Goal: Check status: Check status

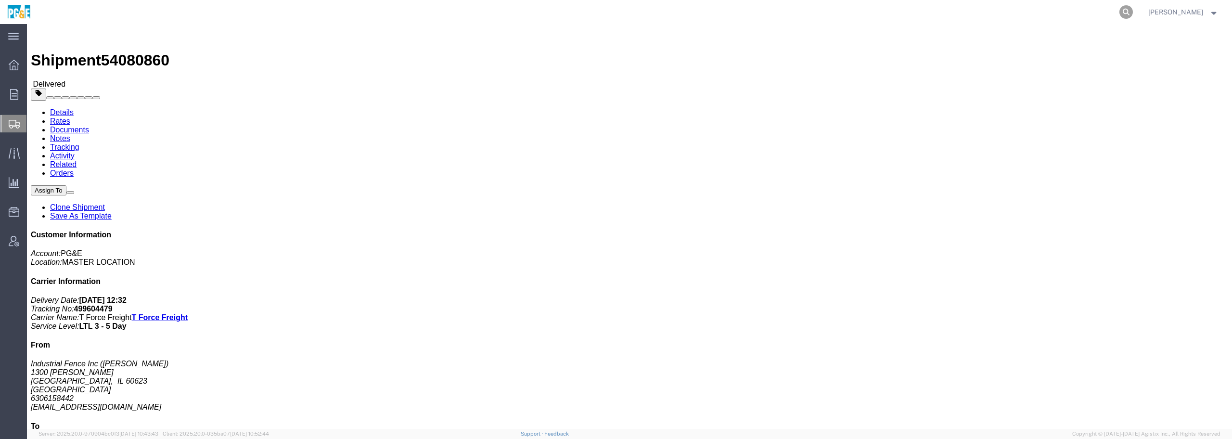
click at [1133, 13] on icon at bounding box center [1125, 11] width 13 height 13
paste input "54340660"
type input "54340660"
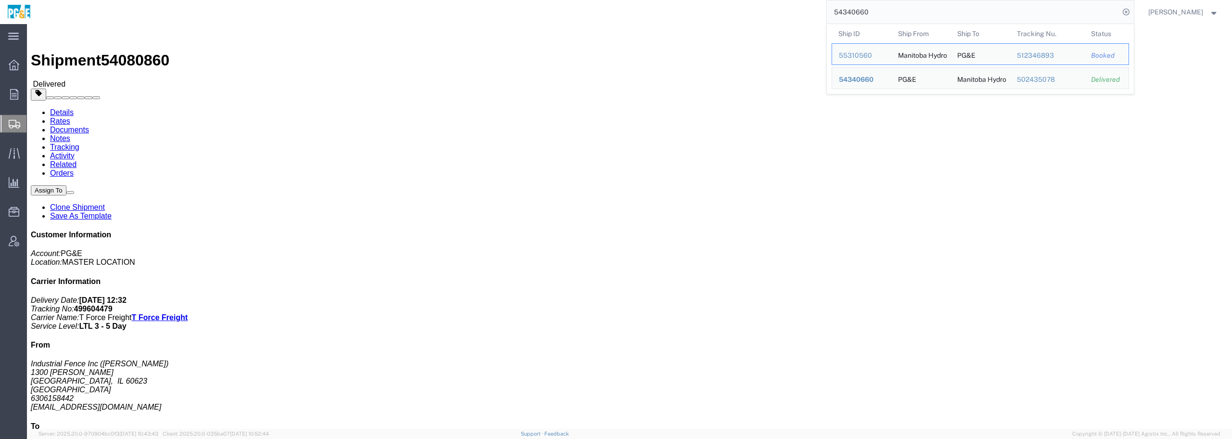
drag, startPoint x: 747, startPoint y: 58, endPoint x: 761, endPoint y: 57, distance: 14.0
click h2 "Shipment Detail"
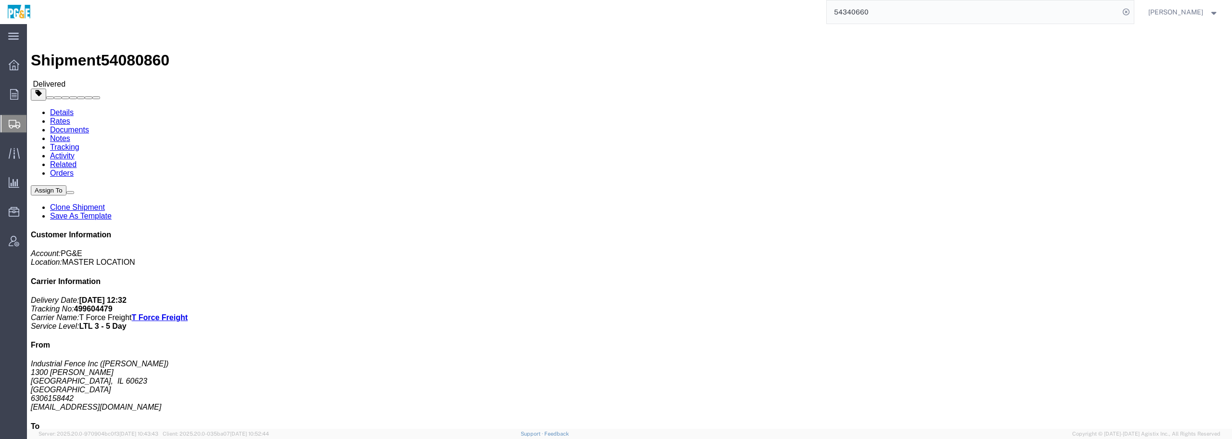
click at [902, 16] on input "54340660" at bounding box center [973, 11] width 293 height 23
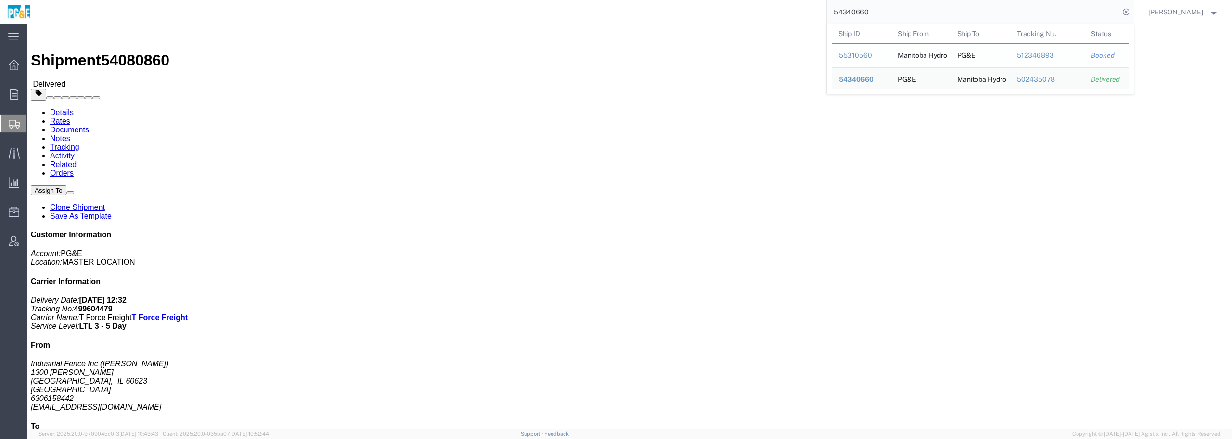
click at [885, 60] on div "55310560" at bounding box center [862, 56] width 46 height 10
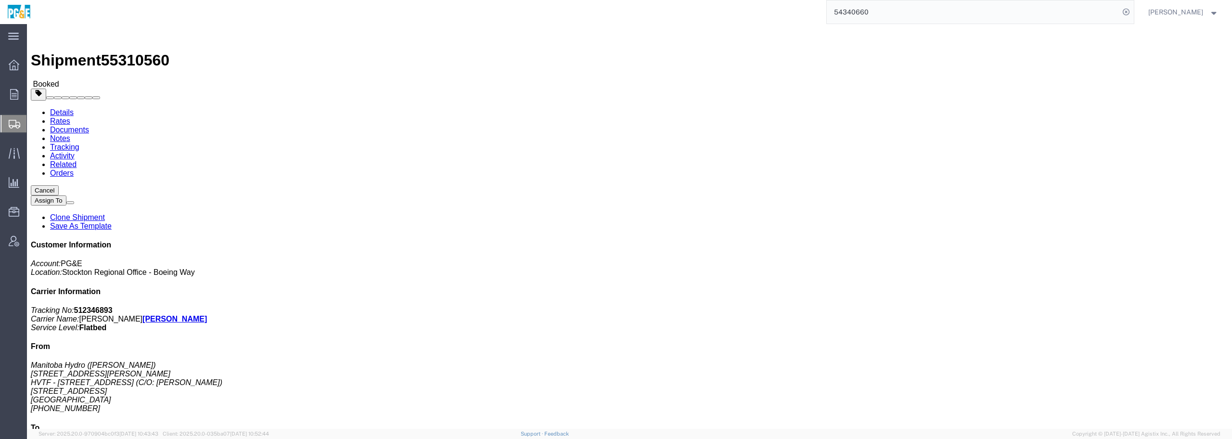
click at [909, 13] on input "54340660" at bounding box center [973, 11] width 293 height 23
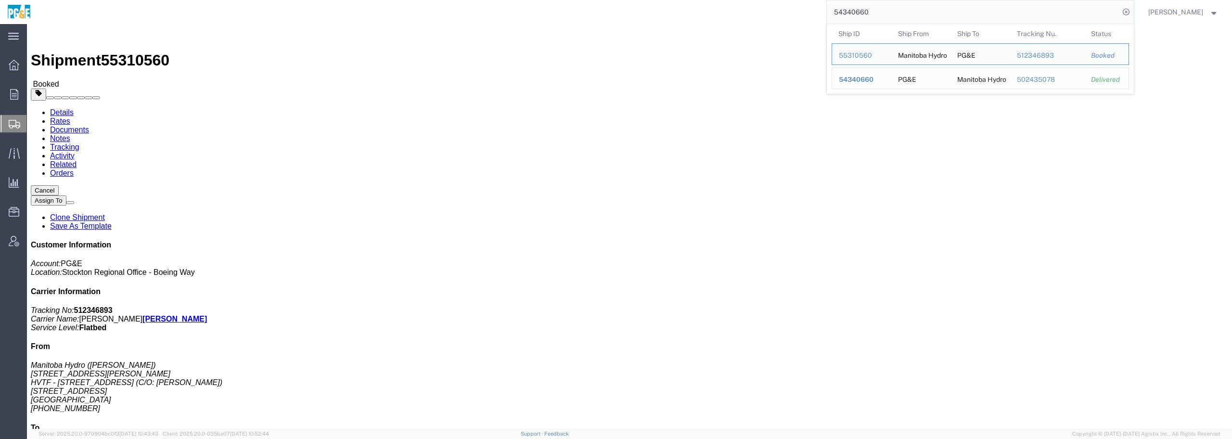
click at [885, 80] on div "54340660" at bounding box center [862, 80] width 46 height 10
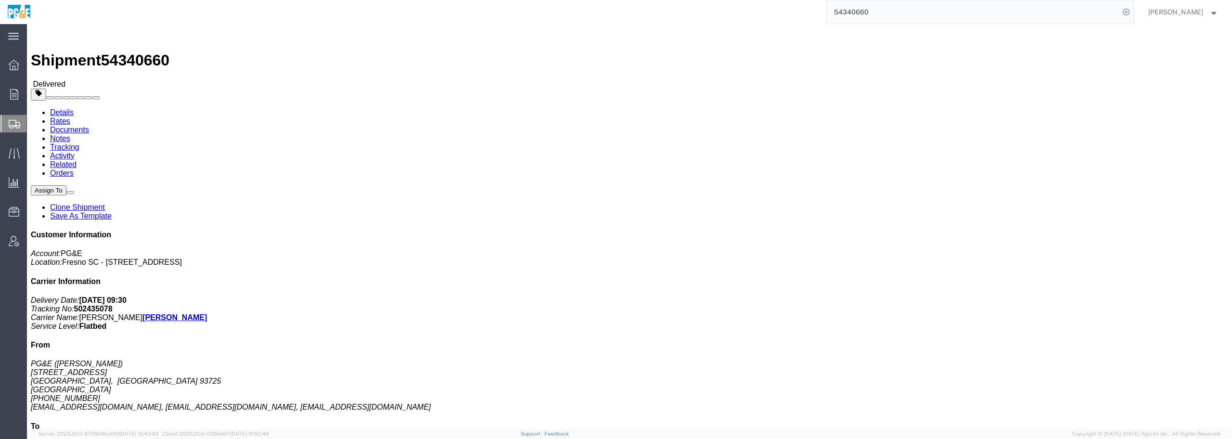
click at [912, 11] on input "54340660" at bounding box center [973, 11] width 293 height 23
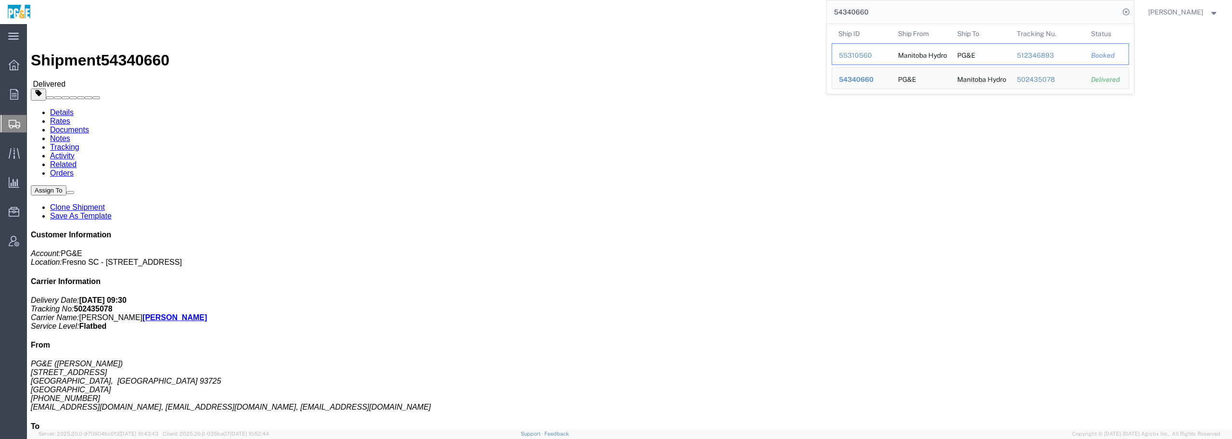
click at [868, 53] on div "55310560" at bounding box center [862, 56] width 46 height 10
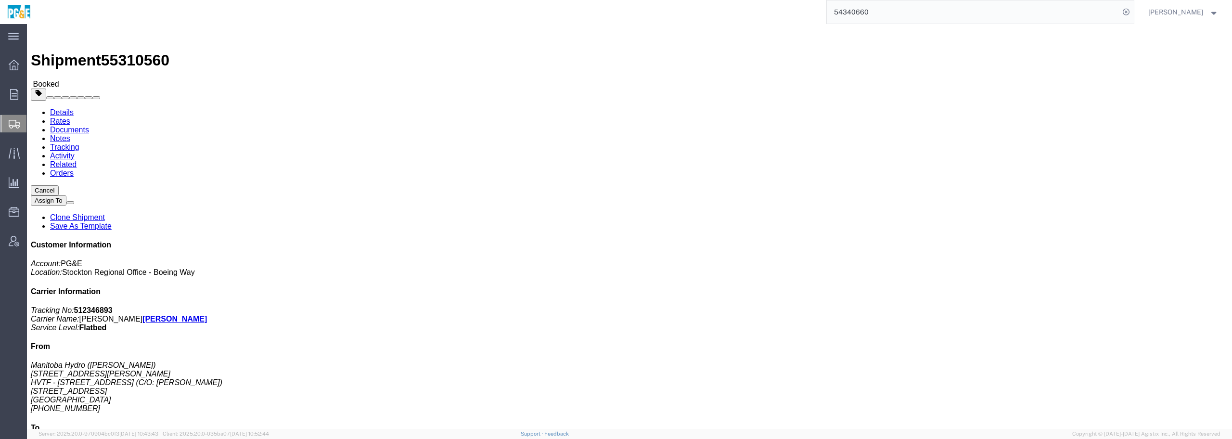
click div "Leg 1 - Truckload Vehicle 1: Flat Bed Number of trucks: 1"
click at [925, 10] on input "54340660" at bounding box center [973, 11] width 293 height 23
